Goal: Navigation & Orientation: Find specific page/section

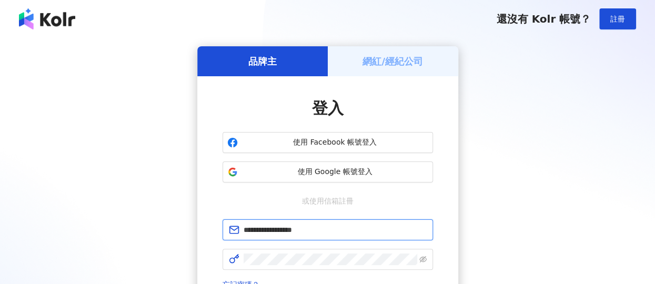
click at [365, 226] on input "**********" at bounding box center [335, 230] width 183 height 12
drag, startPoint x: 355, startPoint y: 231, endPoint x: 231, endPoint y: 228, distance: 124.3
click at [231, 228] on span "**********" at bounding box center [328, 230] width 211 height 21
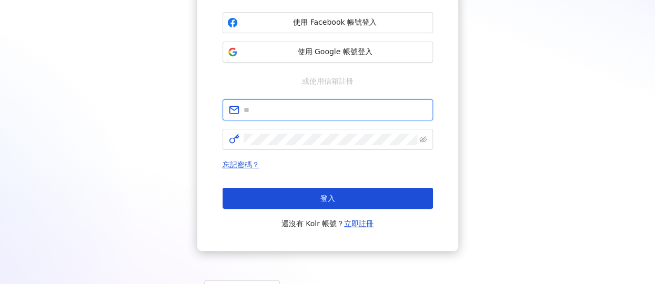
scroll to position [158, 0]
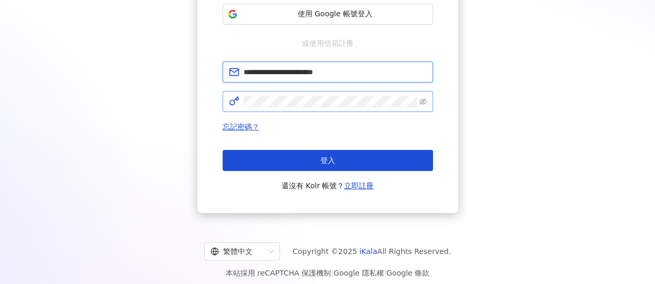
click at [426, 101] on icon "eye-invisible" at bounding box center [423, 101] width 7 height 6
type input "**********"
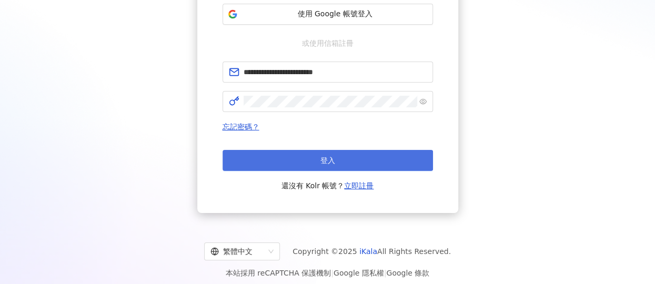
click at [375, 164] on button "登入" at bounding box center [328, 160] width 211 height 21
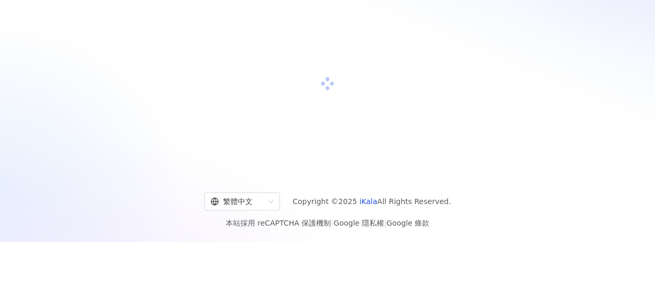
scroll to position [0, 0]
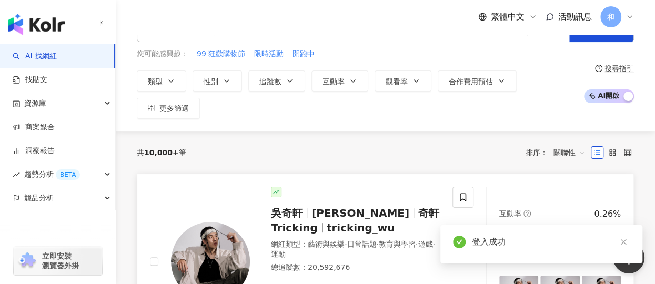
scroll to position [53, 0]
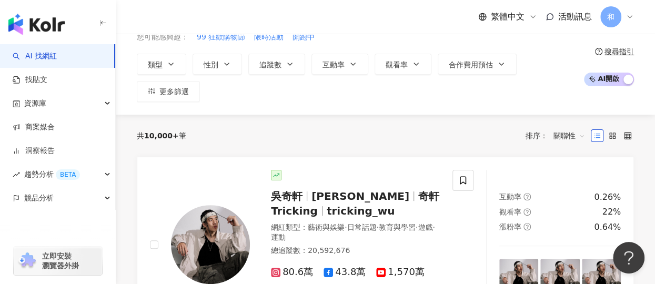
click at [325, 18] on div "繁體中文 活動訊息 和" at bounding box center [386, 17] width 498 height 34
click at [327, 10] on div "繁體中文 活動訊息 和" at bounding box center [386, 17] width 498 height 34
click at [306, 20] on div "繁體中文 活動訊息 和" at bounding box center [386, 17] width 498 height 34
click at [314, 96] on div "類型 性別 追蹤數 互動率 觀看率 合作費用預估 更多篩選" at bounding box center [358, 78] width 442 height 48
click at [51, 52] on link "AI 找網紅" at bounding box center [35, 56] width 44 height 11
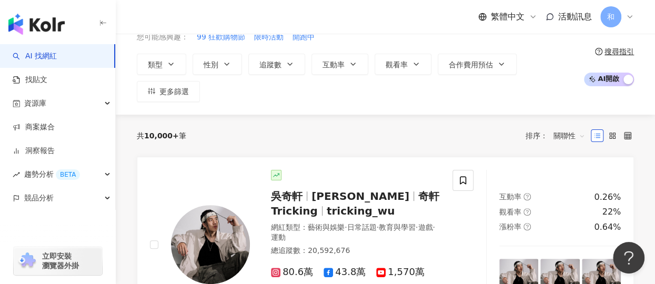
scroll to position [0, 0]
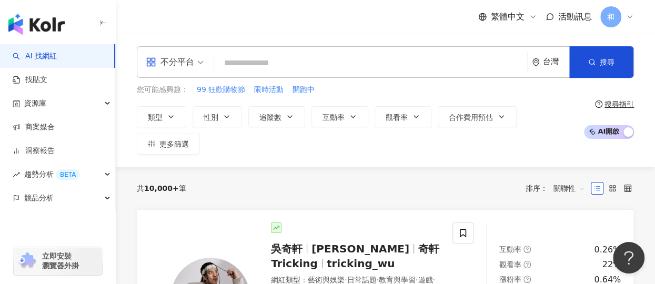
click at [236, 64] on input "search" at bounding box center [370, 63] width 305 height 20
click at [204, 63] on div "不分平台" at bounding box center [174, 62] width 69 height 31
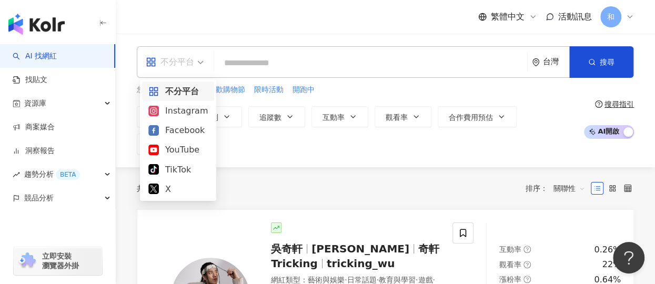
click at [237, 62] on input "search" at bounding box center [370, 63] width 305 height 20
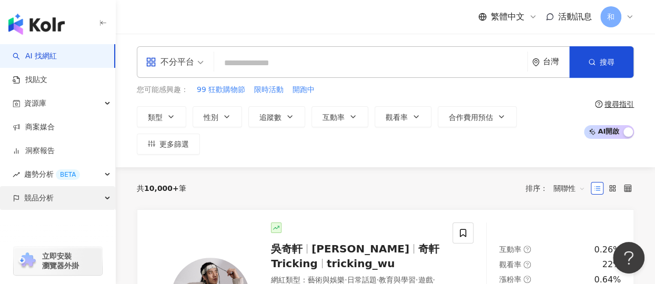
click at [47, 204] on span "競品分析" at bounding box center [38, 198] width 29 height 24
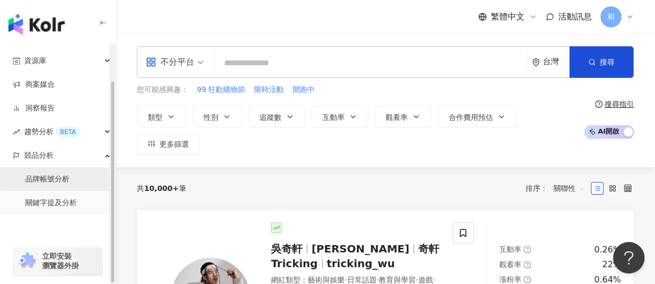
click at [69, 183] on link "品牌帳號分析" at bounding box center [47, 179] width 44 height 11
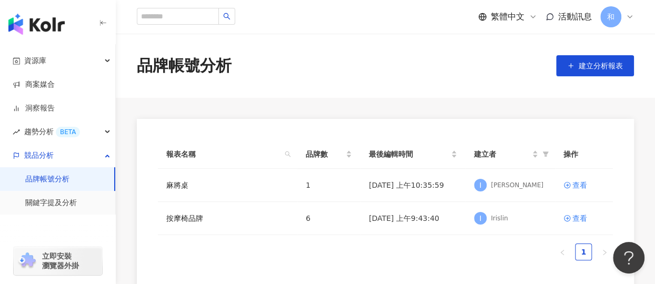
click at [327, 102] on main "品牌帳號分析 建立分析報表 報表名稱 品牌數 最後編輯時間 建立者 操作 麻將桌 1 [DATE] 上午10:35:59 I [PERSON_NAME] 查看…" at bounding box center [386, 162] width 540 height 256
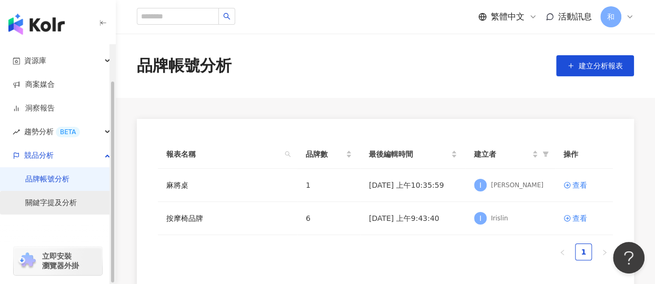
click at [59, 208] on link "關鍵字提及分析" at bounding box center [51, 203] width 52 height 11
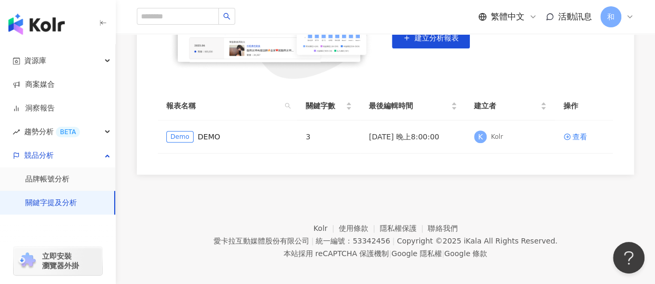
scroll to position [236, 0]
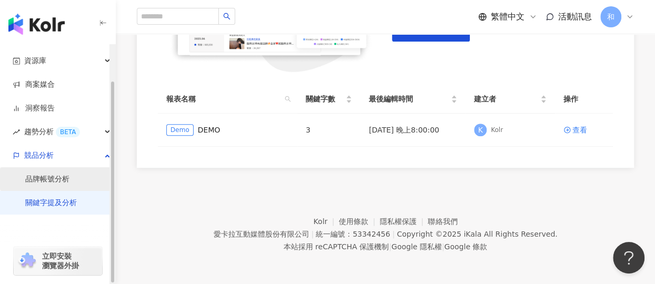
click at [65, 181] on link "品牌帳號分析" at bounding box center [47, 179] width 44 height 11
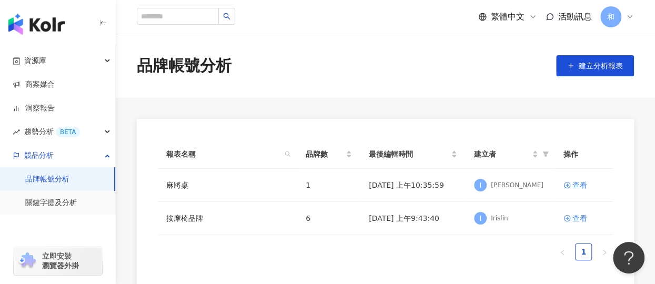
click at [365, 261] on div "報表名稱 品牌數 最後編輯時間 建立者 操作 麻將桌 1 [DATE] 上午10:35:59 I [PERSON_NAME] 查看 按摩椅品牌 6 [DATE…" at bounding box center [385, 204] width 455 height 129
click at [624, 15] on div "和" at bounding box center [618, 16] width 34 height 21
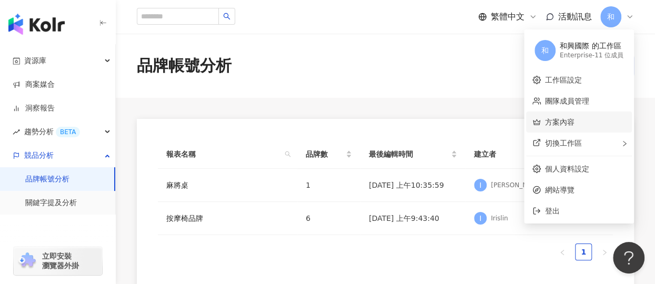
click at [564, 126] on link "方案內容" at bounding box center [559, 122] width 29 height 8
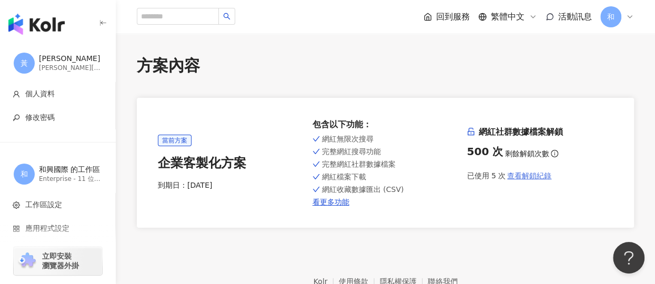
click at [544, 178] on span "查看解鎖紀錄" at bounding box center [530, 176] width 44 height 8
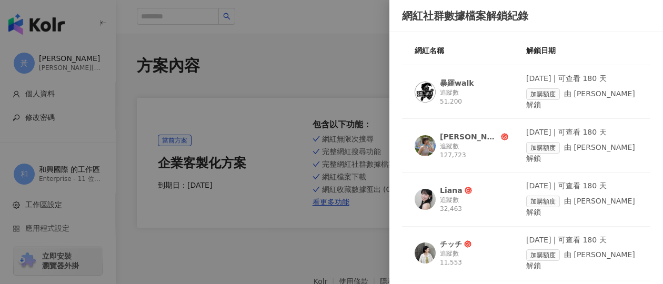
click at [335, 38] on div at bounding box center [331, 142] width 663 height 284
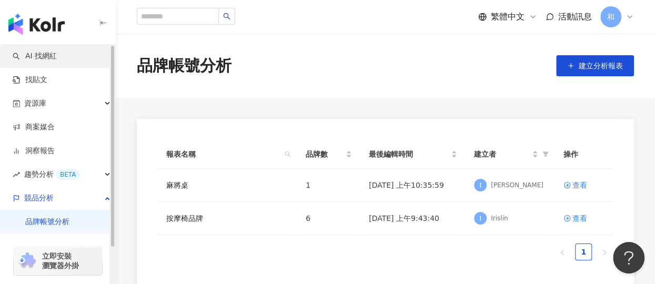
click at [33, 62] on link "AI 找網紅" at bounding box center [35, 56] width 44 height 11
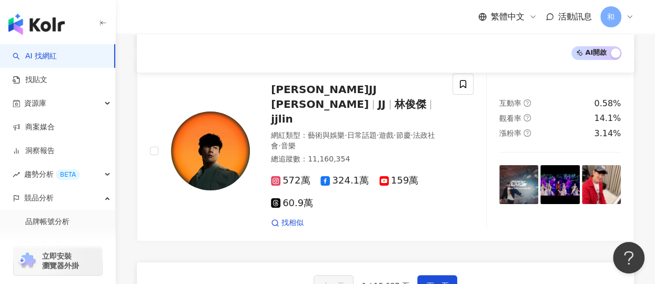
scroll to position [1948, 0]
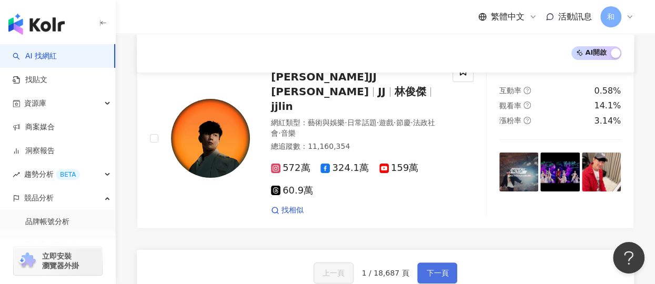
click at [433, 263] on button "下一頁" at bounding box center [438, 273] width 40 height 21
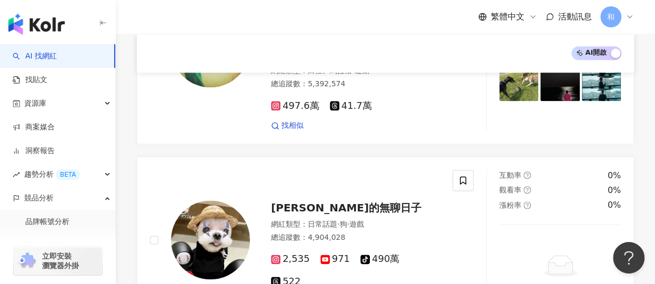
scroll to position [539, 0]
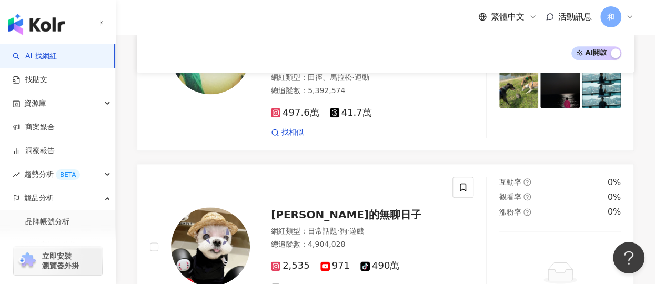
click at [329, 56] on div "AI 開啟 AI 關閉" at bounding box center [386, 53] width 472 height 14
click at [340, 177] on div "[PERSON_NAME]的無聊日子 網紅類型 ： 日常話題 · 狗 · 遊戲 總追蹤數 ： 4,904,028 2,535 971 tiktok-icon …" at bounding box center [301, 247] width 303 height 141
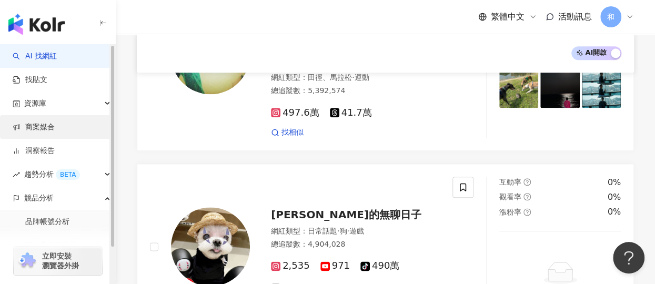
click at [55, 133] on link "商案媒合" at bounding box center [34, 127] width 42 height 11
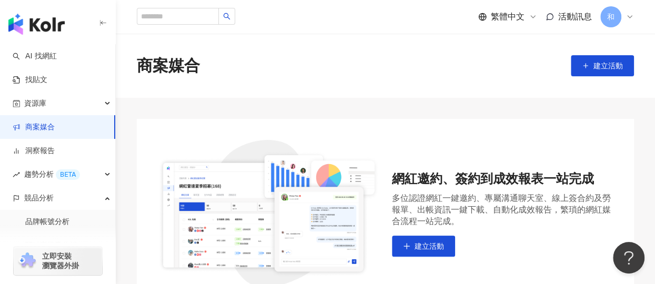
scroll to position [53, 0]
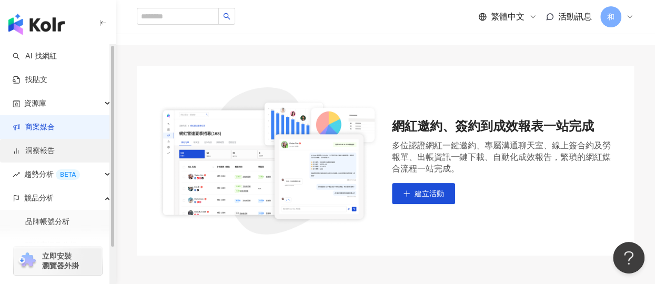
click at [45, 147] on link "洞察報告" at bounding box center [34, 151] width 42 height 11
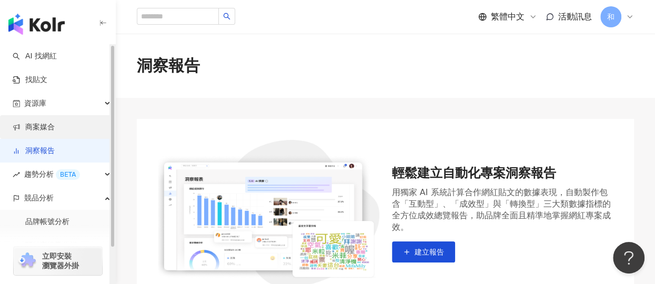
click at [45, 133] on link "商案媒合" at bounding box center [34, 127] width 42 height 11
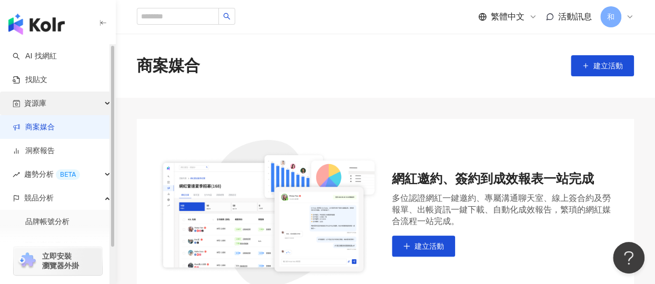
click at [52, 107] on div "資源庫" at bounding box center [57, 104] width 115 height 24
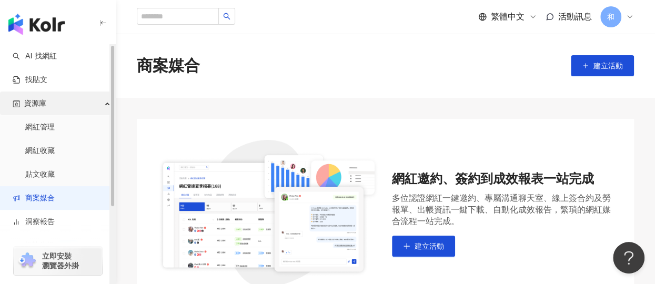
click at [54, 107] on div "資源庫" at bounding box center [57, 104] width 115 height 24
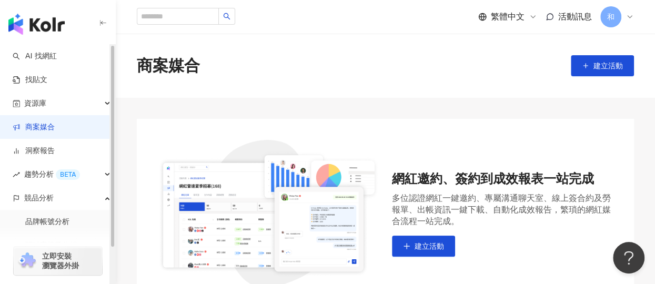
click at [53, 133] on link "商案媒合" at bounding box center [34, 127] width 42 height 11
click at [55, 132] on link "商案媒合" at bounding box center [34, 127] width 42 height 11
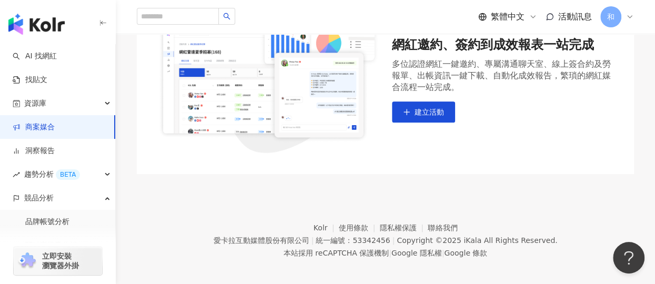
scroll to position [141, 0]
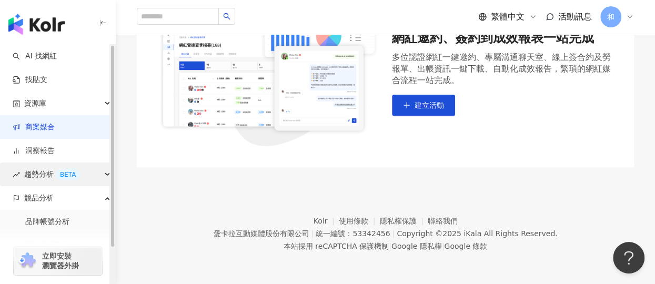
click at [90, 175] on div "趨勢分析 BETA" at bounding box center [57, 175] width 115 height 24
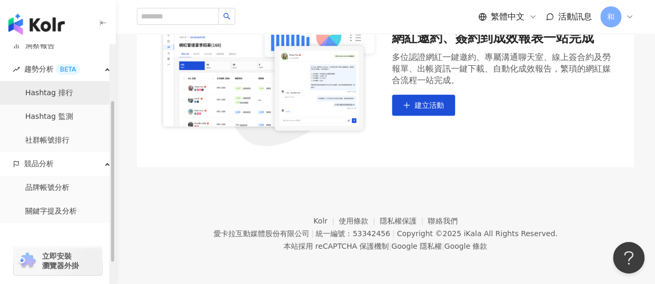
scroll to position [0, 0]
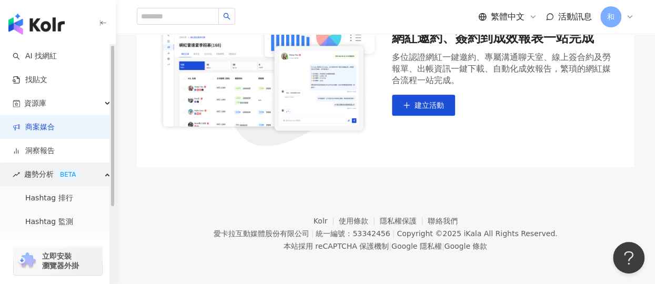
click at [99, 175] on div "趨勢分析 BETA" at bounding box center [57, 175] width 115 height 24
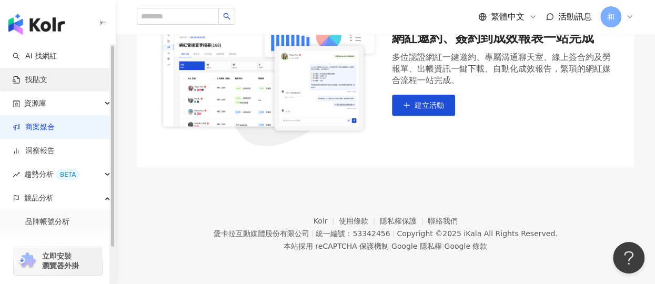
click at [46, 77] on link "找貼文" at bounding box center [30, 80] width 35 height 11
